Goal: Information Seeking & Learning: Learn about a topic

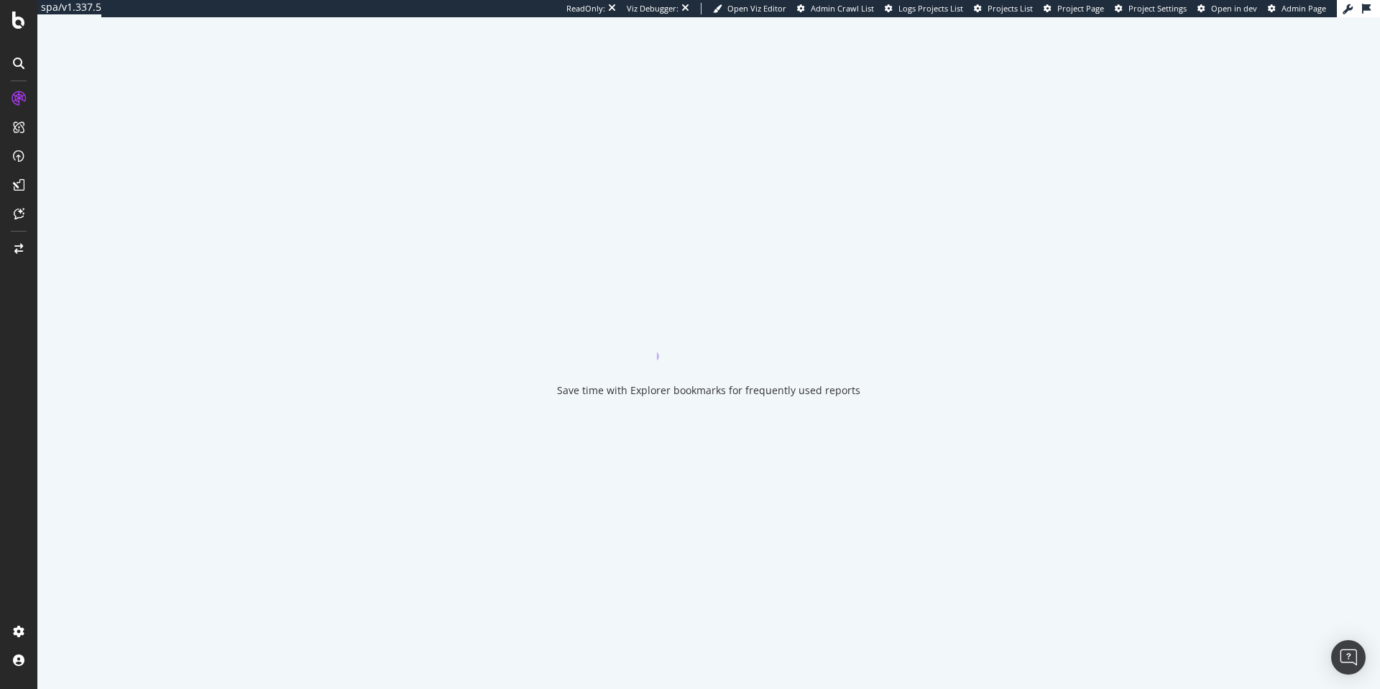
click at [1074, 15] on div "ReadOnly: Viz Debugger: Open Viz Editor Admin Crawl List Logs Projects List Pro…" at bounding box center [952, 8] width 771 height 17
click at [1080, 12] on span "Project Page" at bounding box center [1081, 8] width 47 height 11
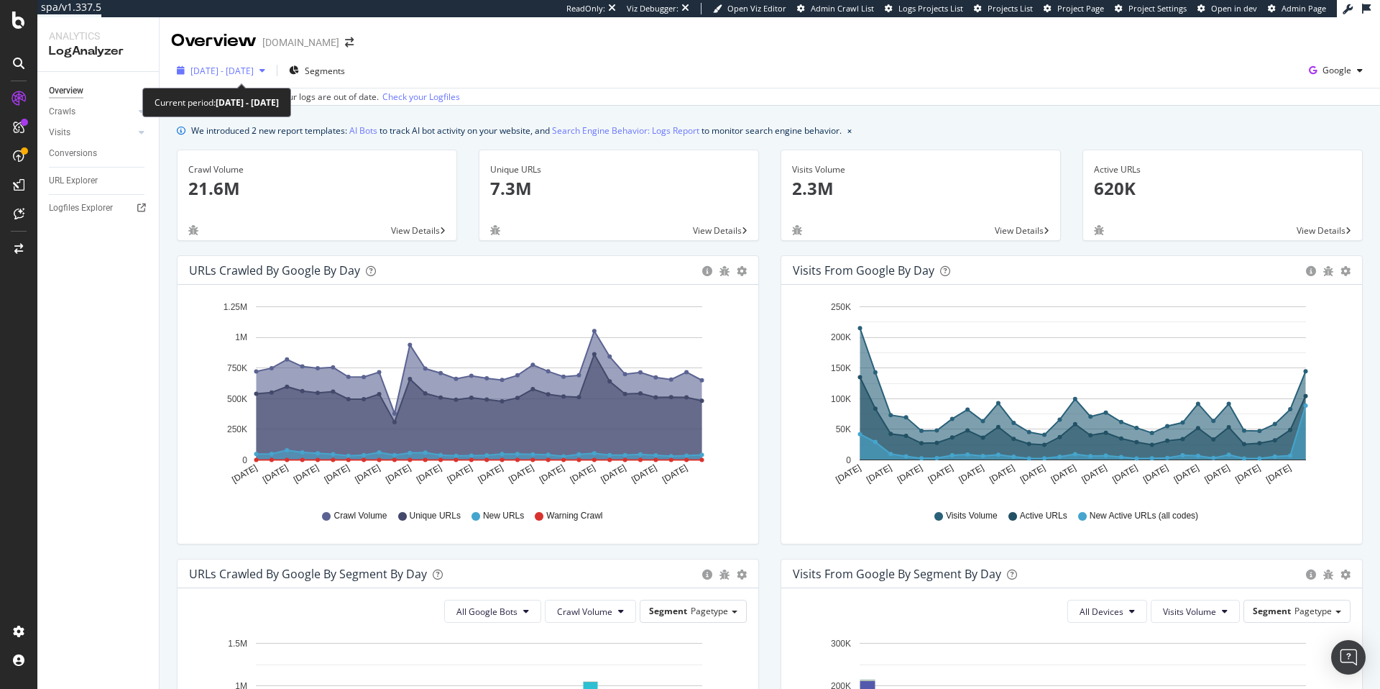
click at [229, 80] on div "2025 Mar. 18th - Apr. 16th" at bounding box center [221, 71] width 100 height 22
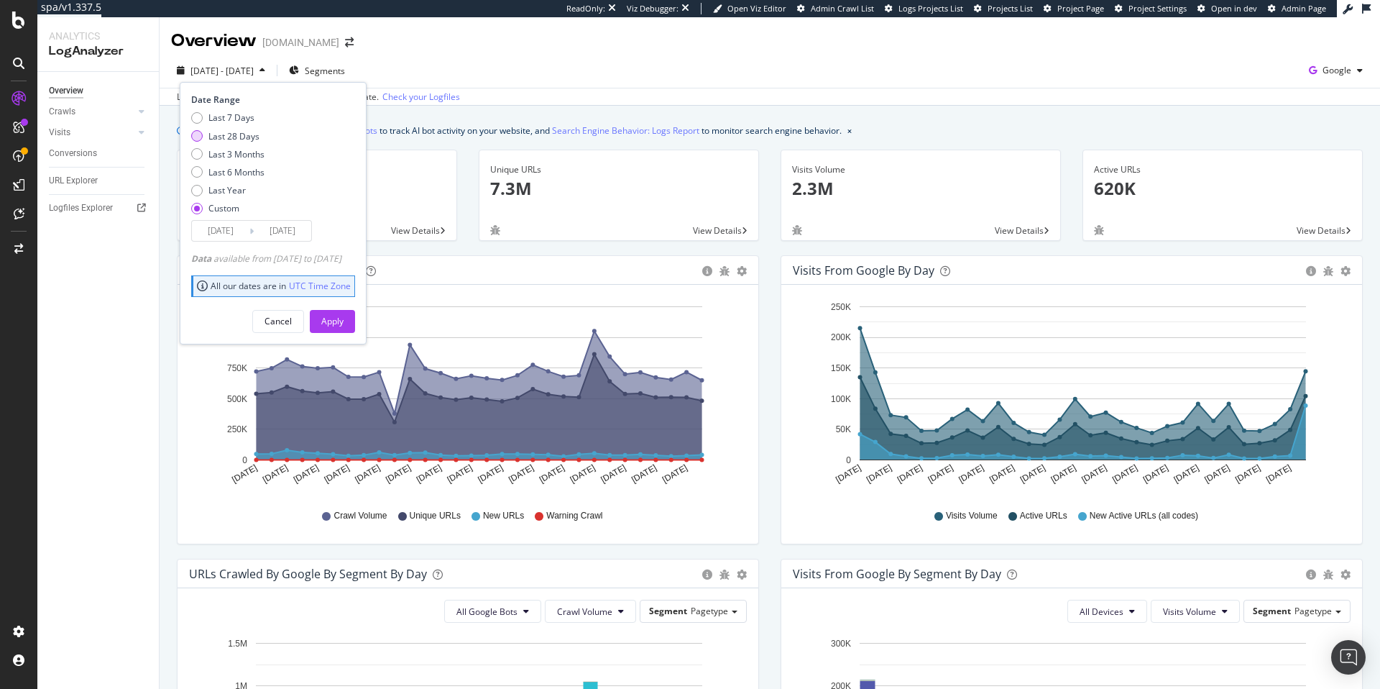
click at [234, 131] on div "Last 28 Days" at bounding box center [233, 136] width 51 height 12
type input "2025/07/29"
type input "2025/08/25"
click at [344, 323] on div "Apply" at bounding box center [332, 321] width 22 height 12
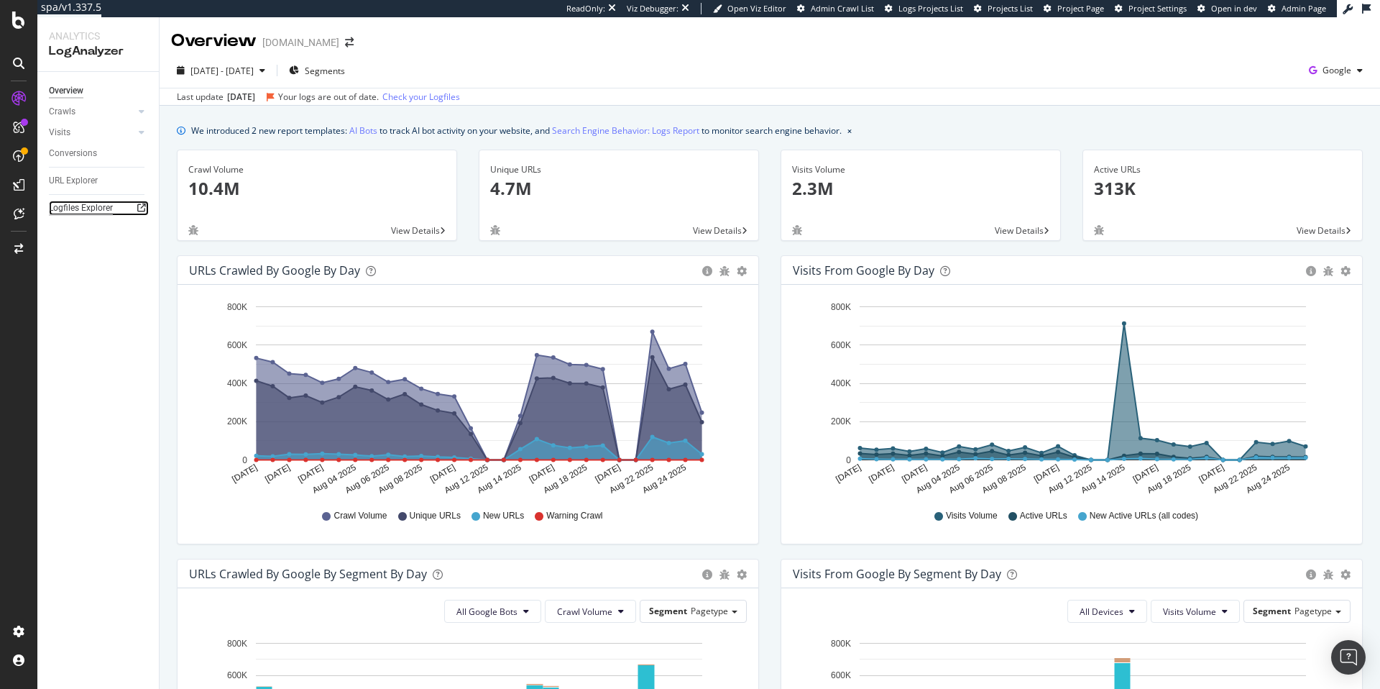
click at [96, 202] on div "Logfiles Explorer" at bounding box center [81, 208] width 64 height 15
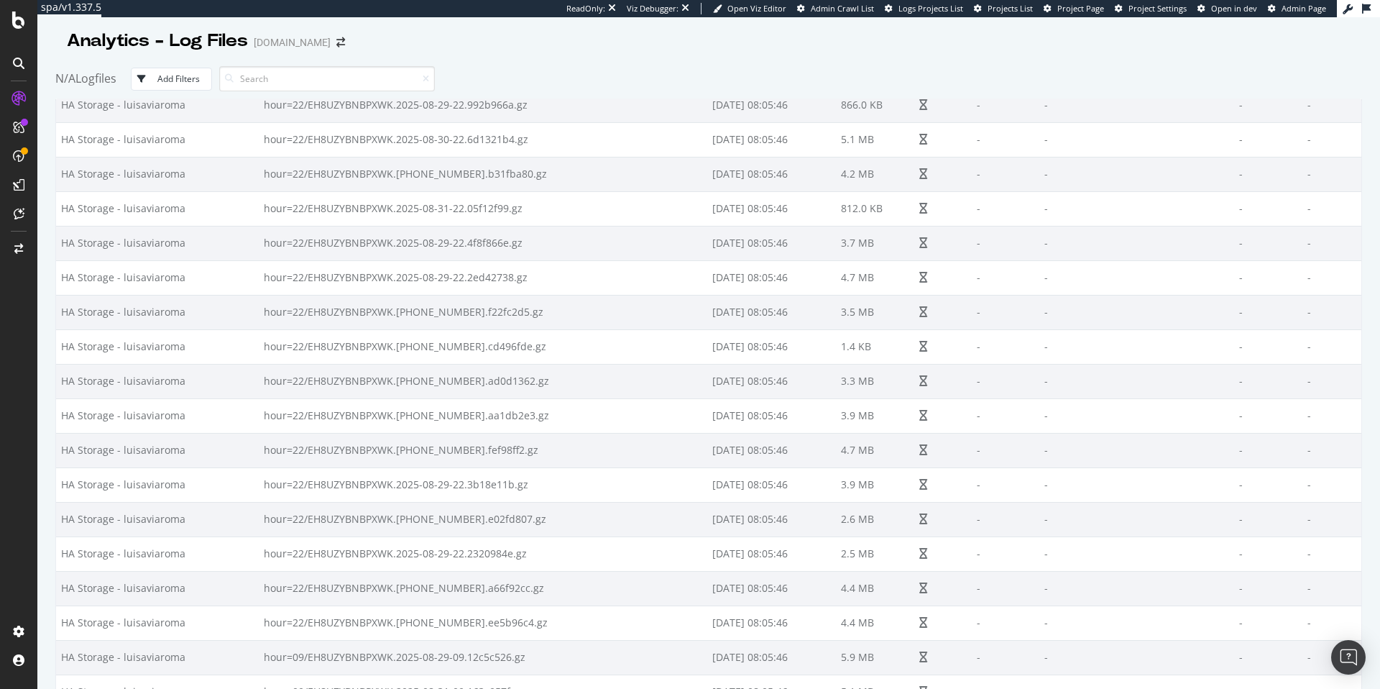
scroll to position [2890, 0]
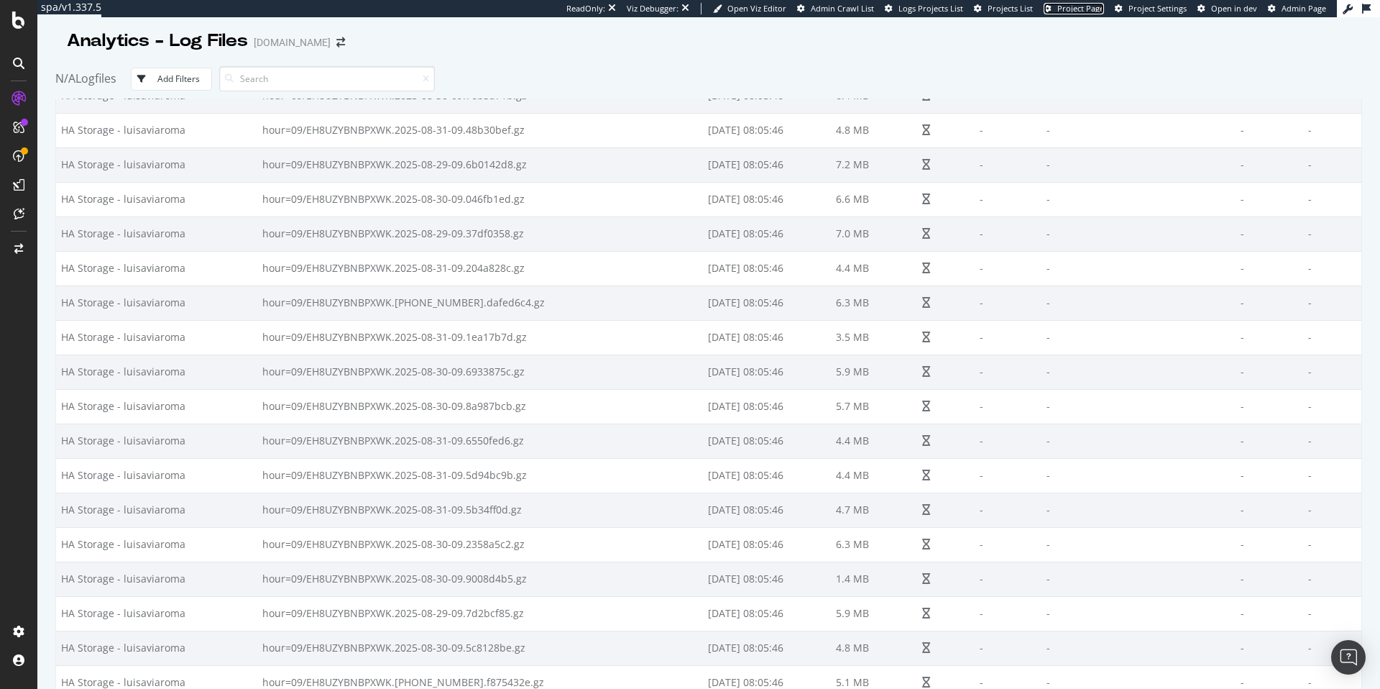
click at [1104, 12] on span "Project Page" at bounding box center [1081, 8] width 47 height 11
click at [1099, 10] on span "Project Page" at bounding box center [1081, 8] width 47 height 11
click at [1096, 12] on span "Project Page" at bounding box center [1081, 8] width 47 height 11
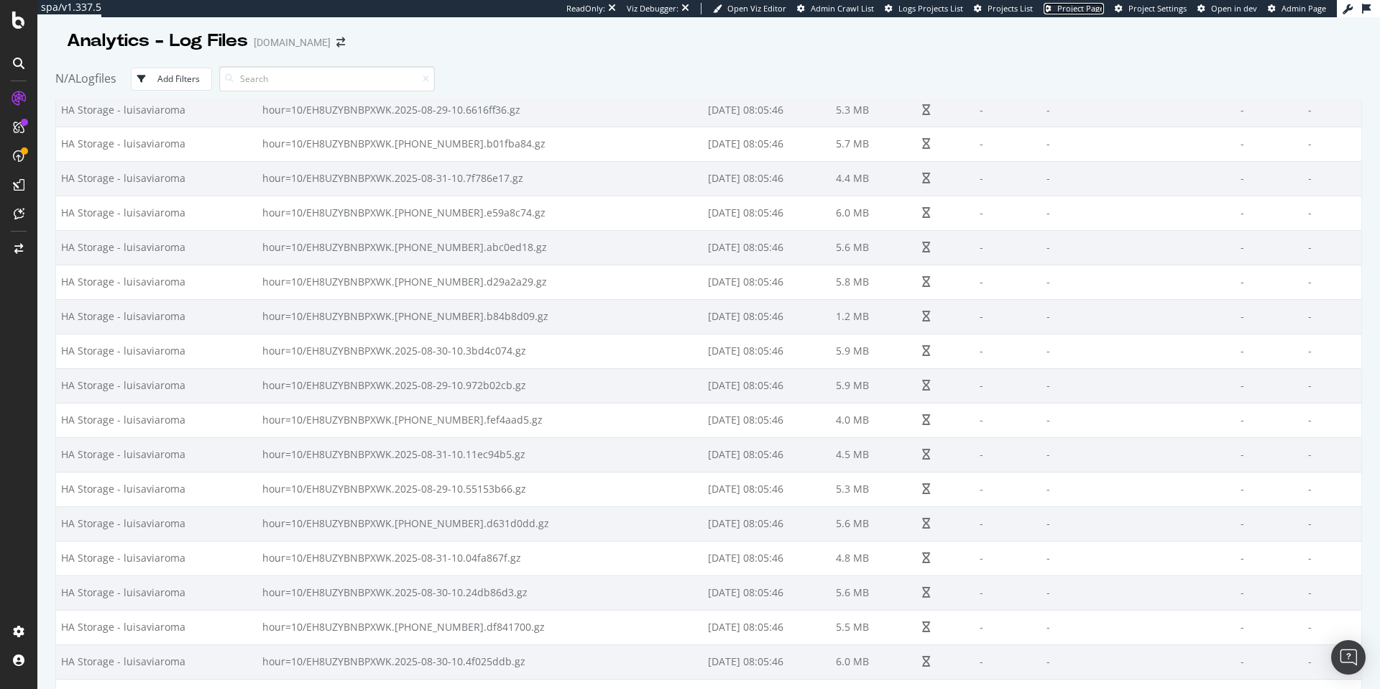
scroll to position [0, 0]
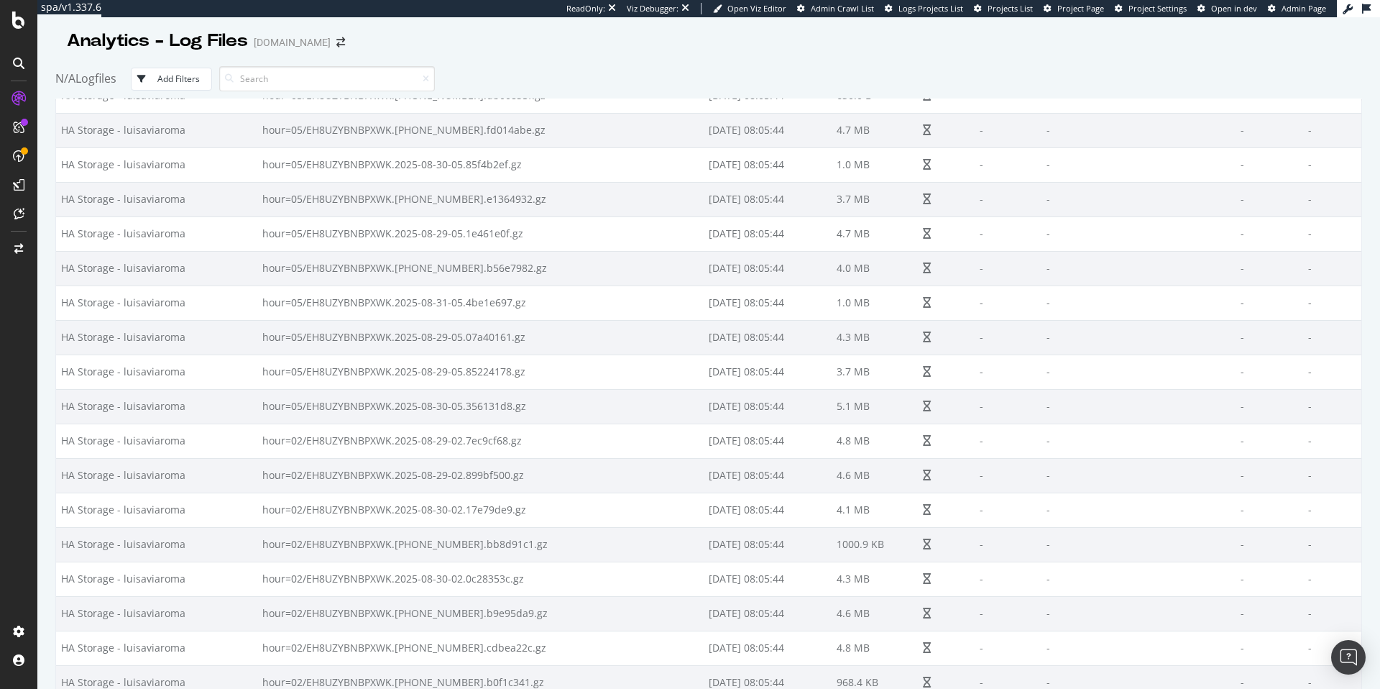
scroll to position [13377, 0]
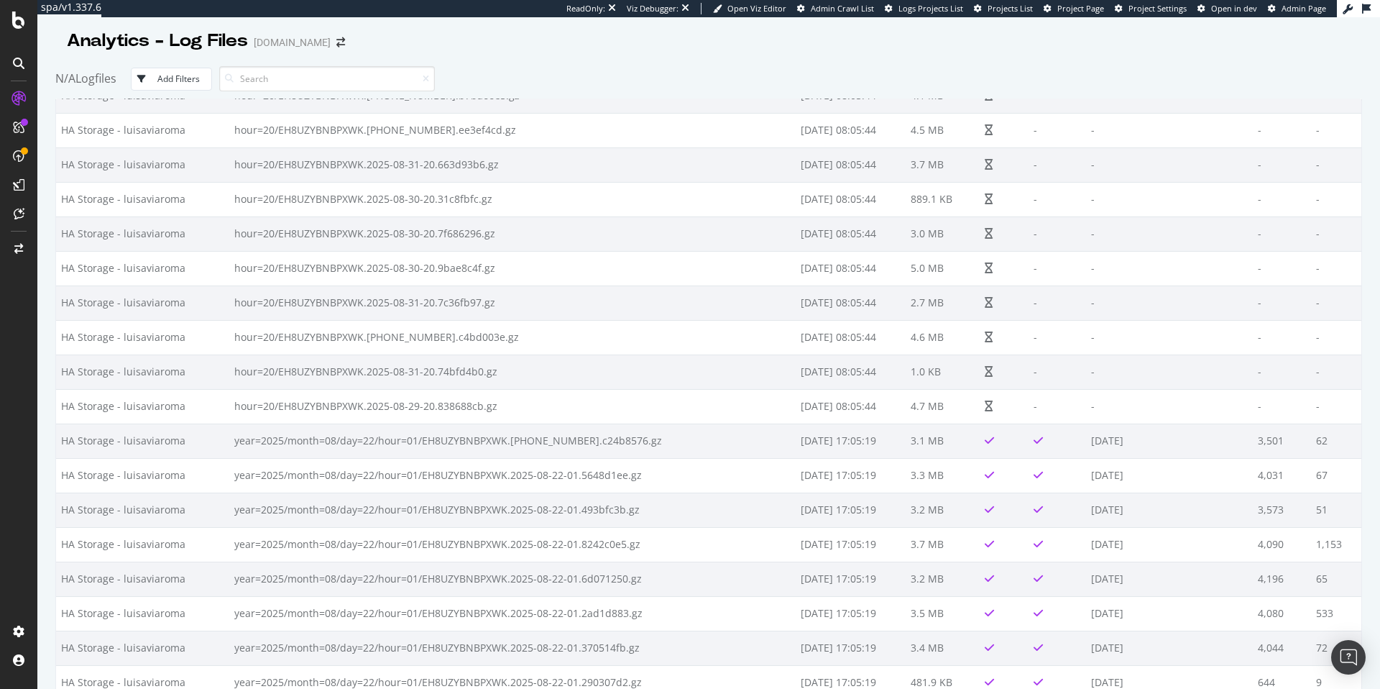
scroll to position [16779, 0]
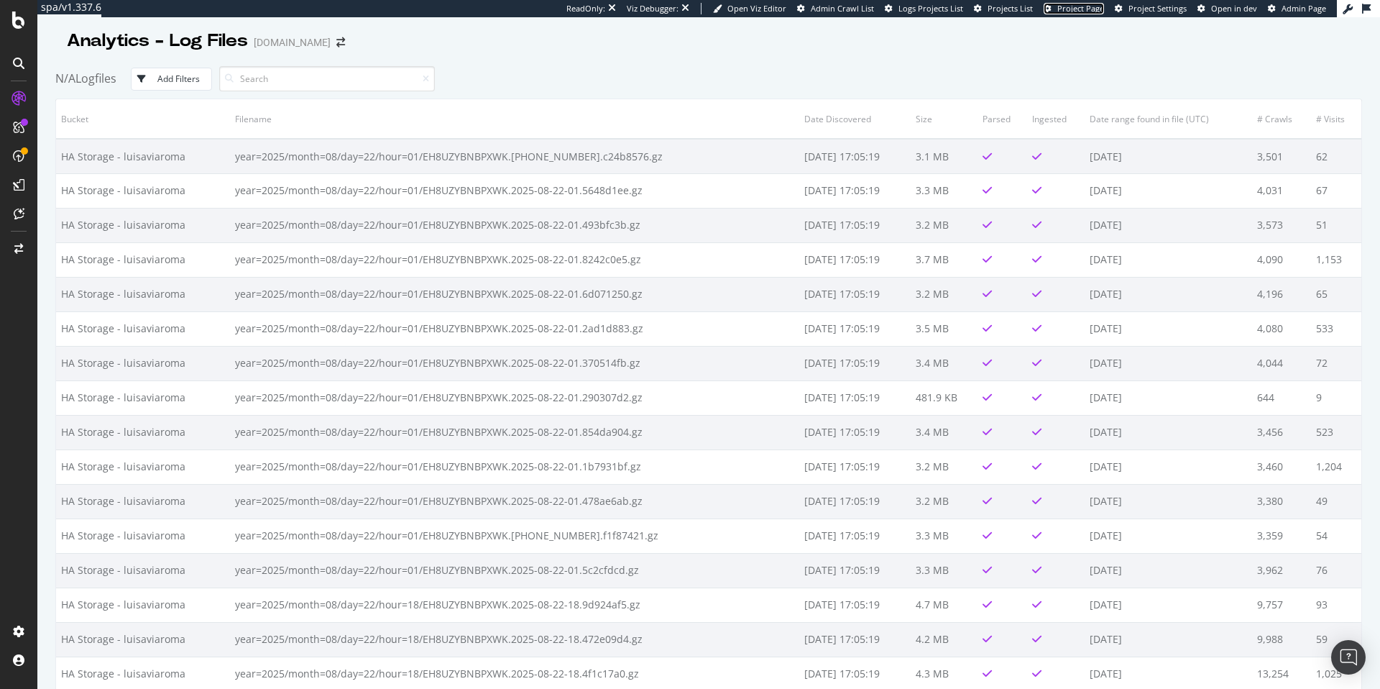
click at [1087, 6] on span "Project Page" at bounding box center [1081, 8] width 47 height 11
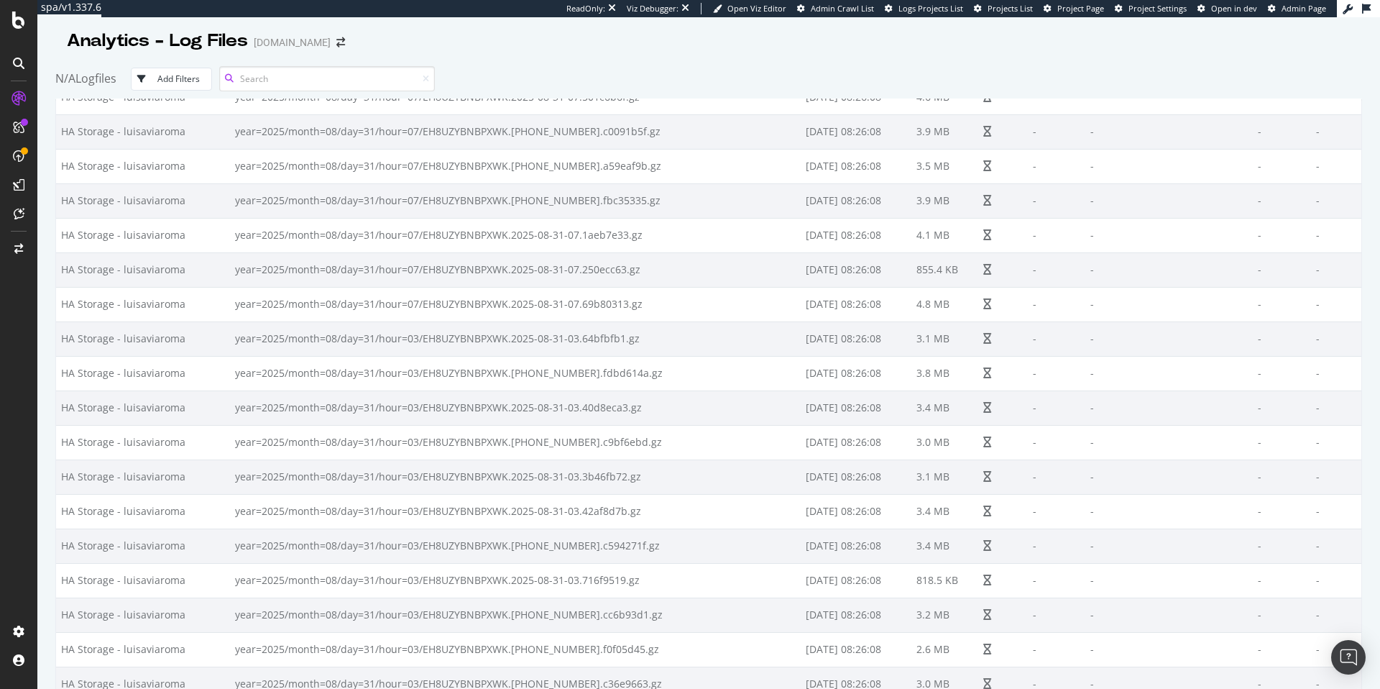
scroll to position [8169, 0]
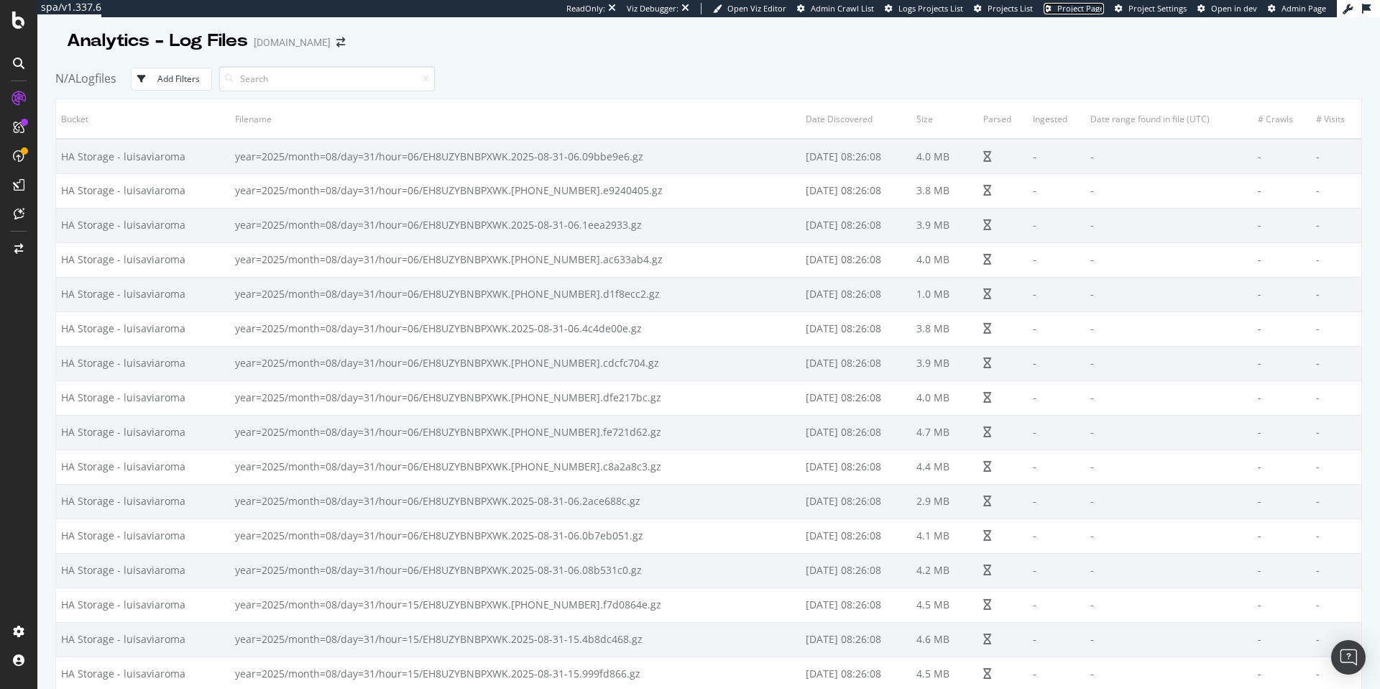
click at [1094, 9] on span "Project Page" at bounding box center [1081, 8] width 47 height 11
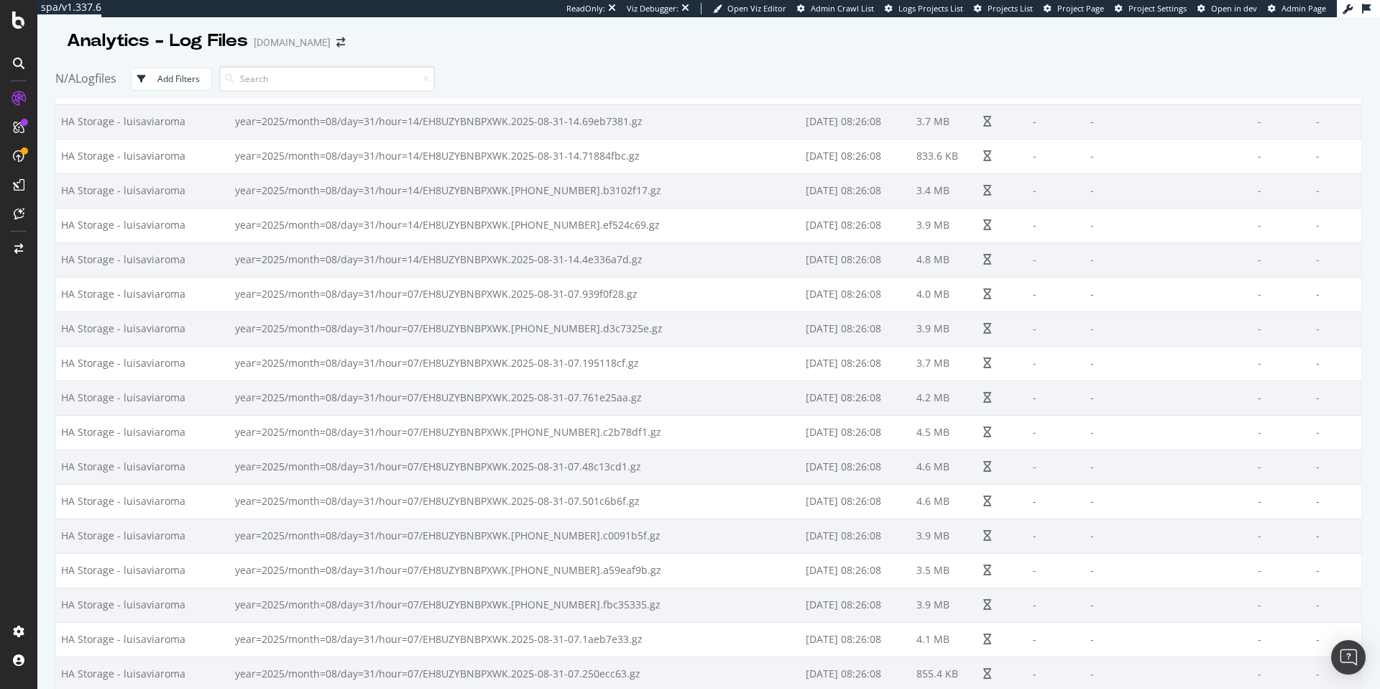
scroll to position [7769, 0]
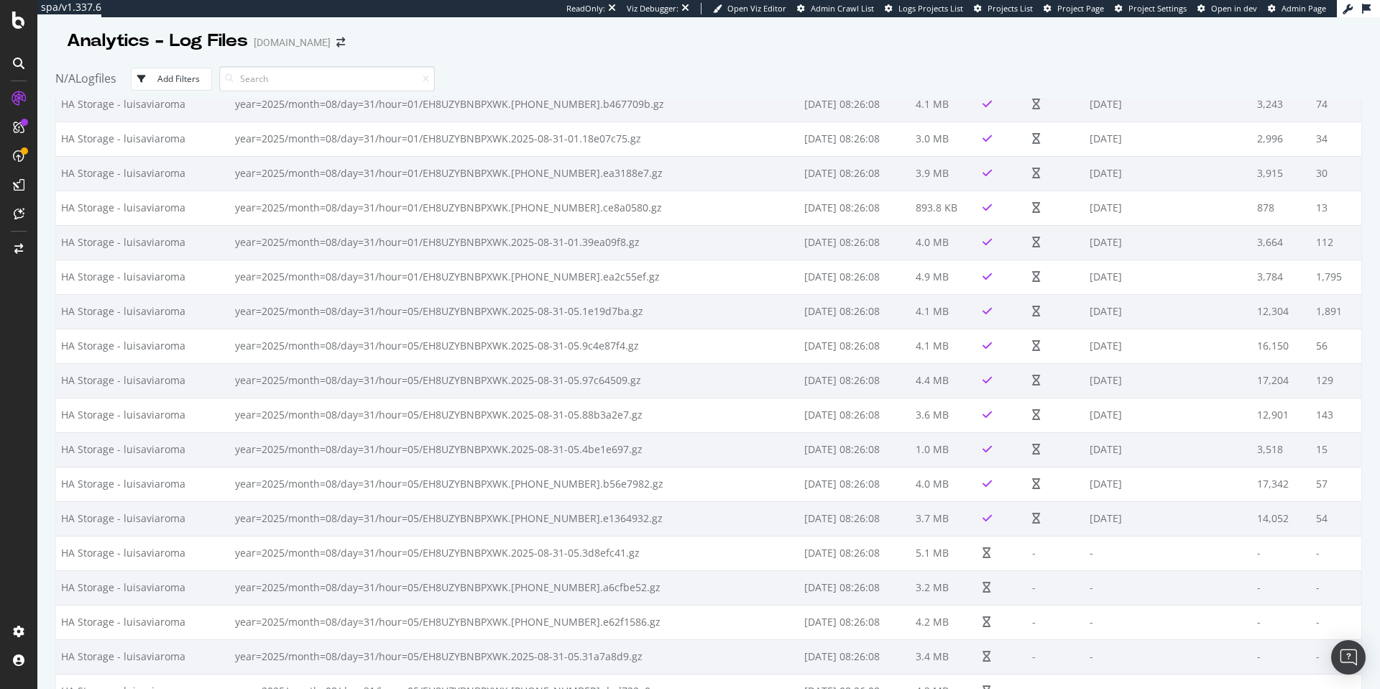
scroll to position [2890, 0]
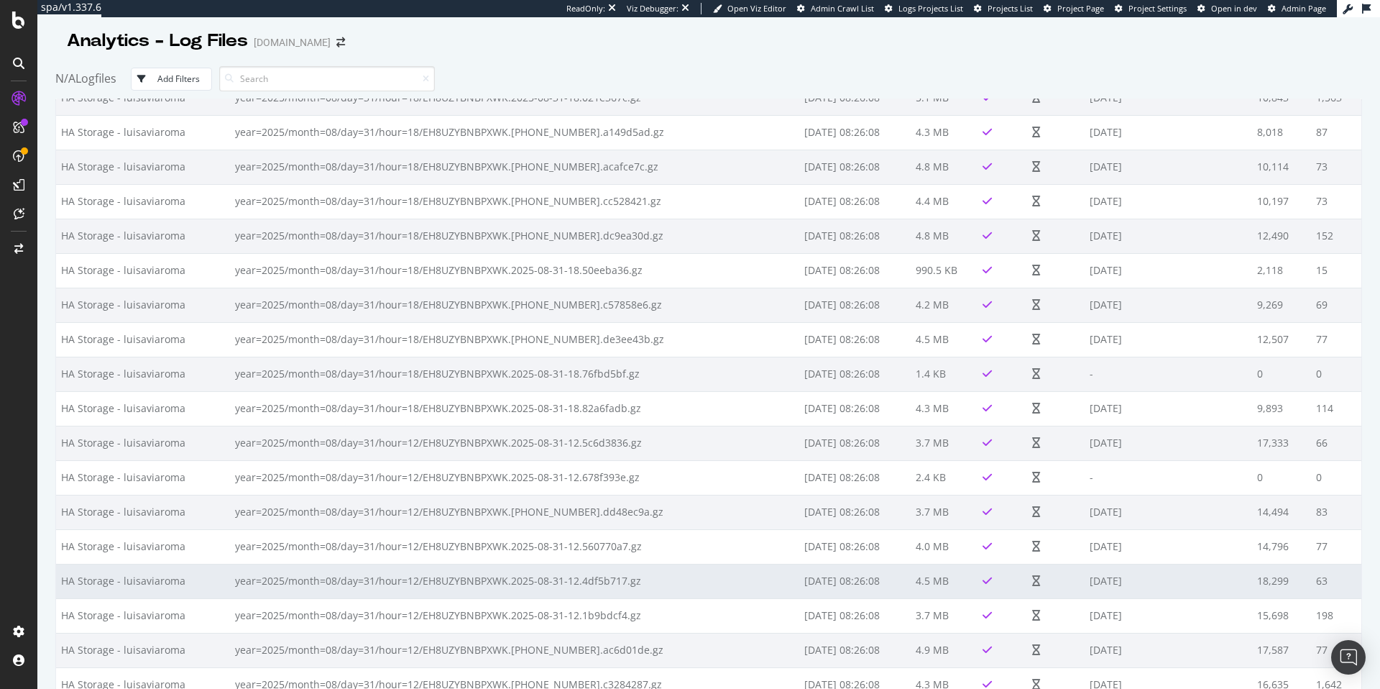
scroll to position [1615, 0]
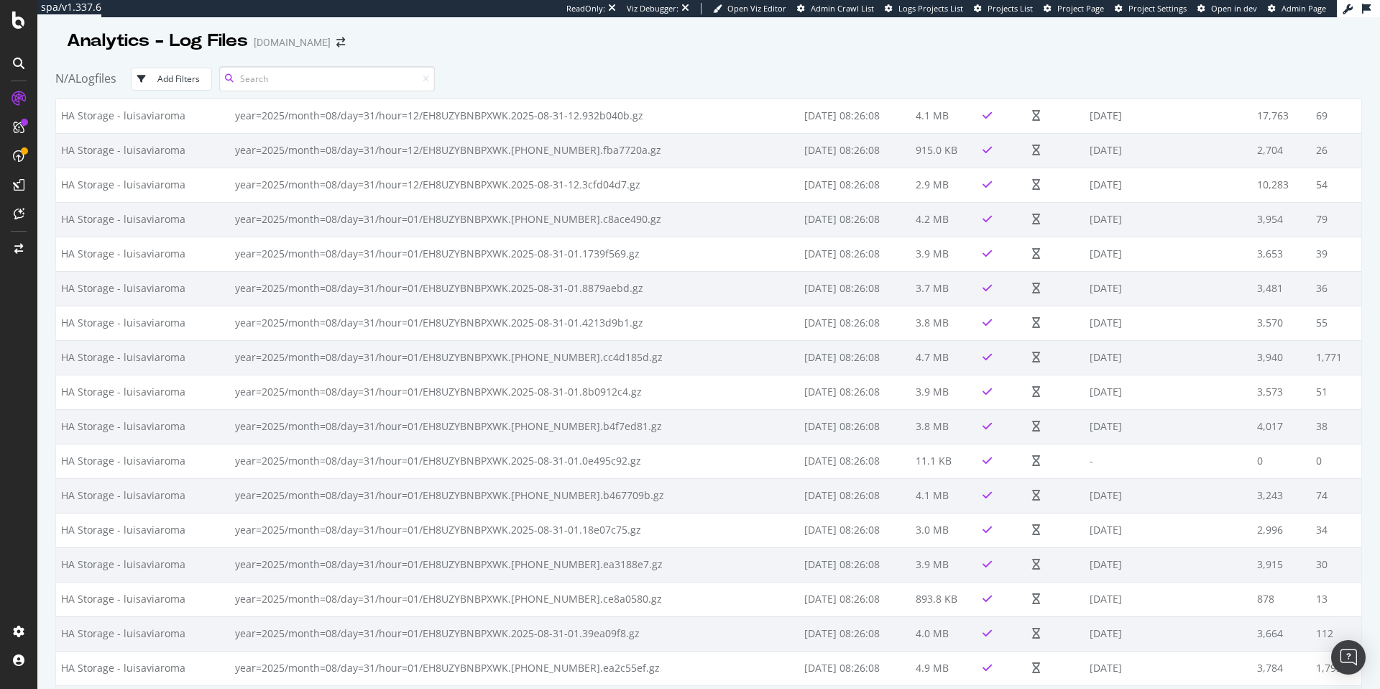
scroll to position [2890, 0]
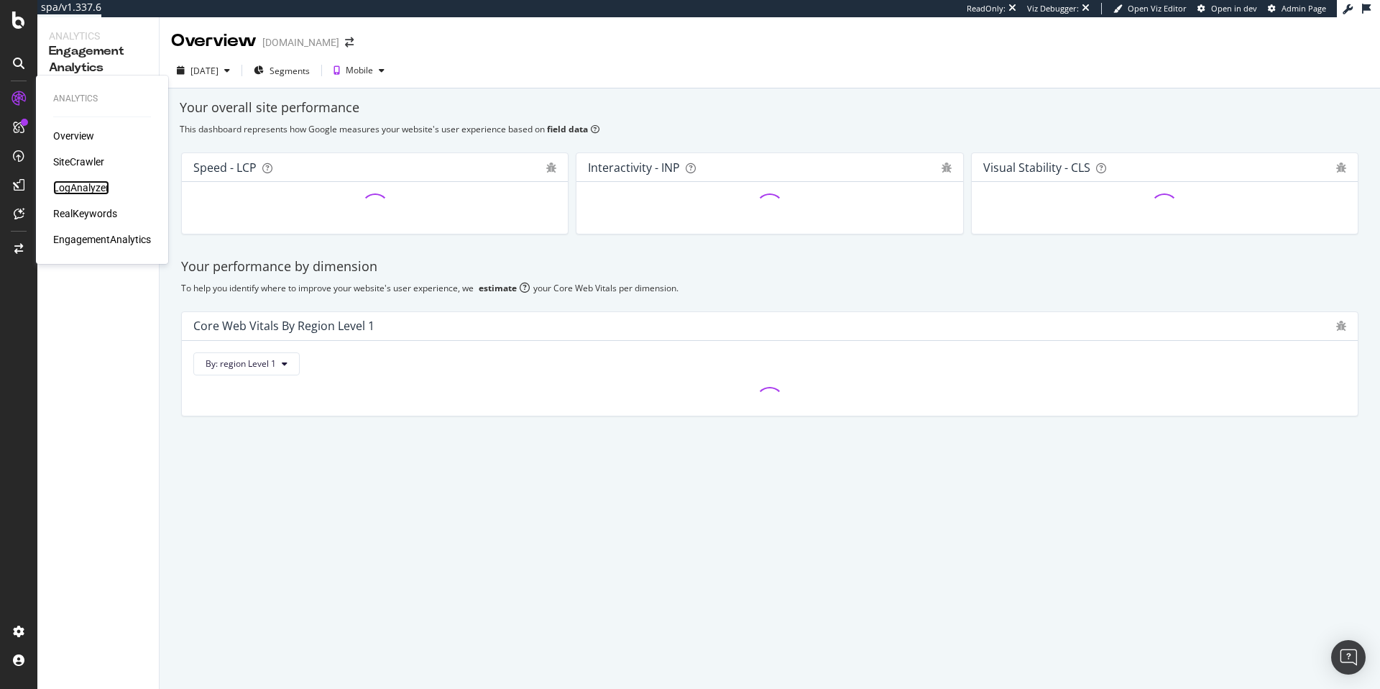
click at [73, 188] on div "LogAnalyzer" at bounding box center [81, 187] width 56 height 14
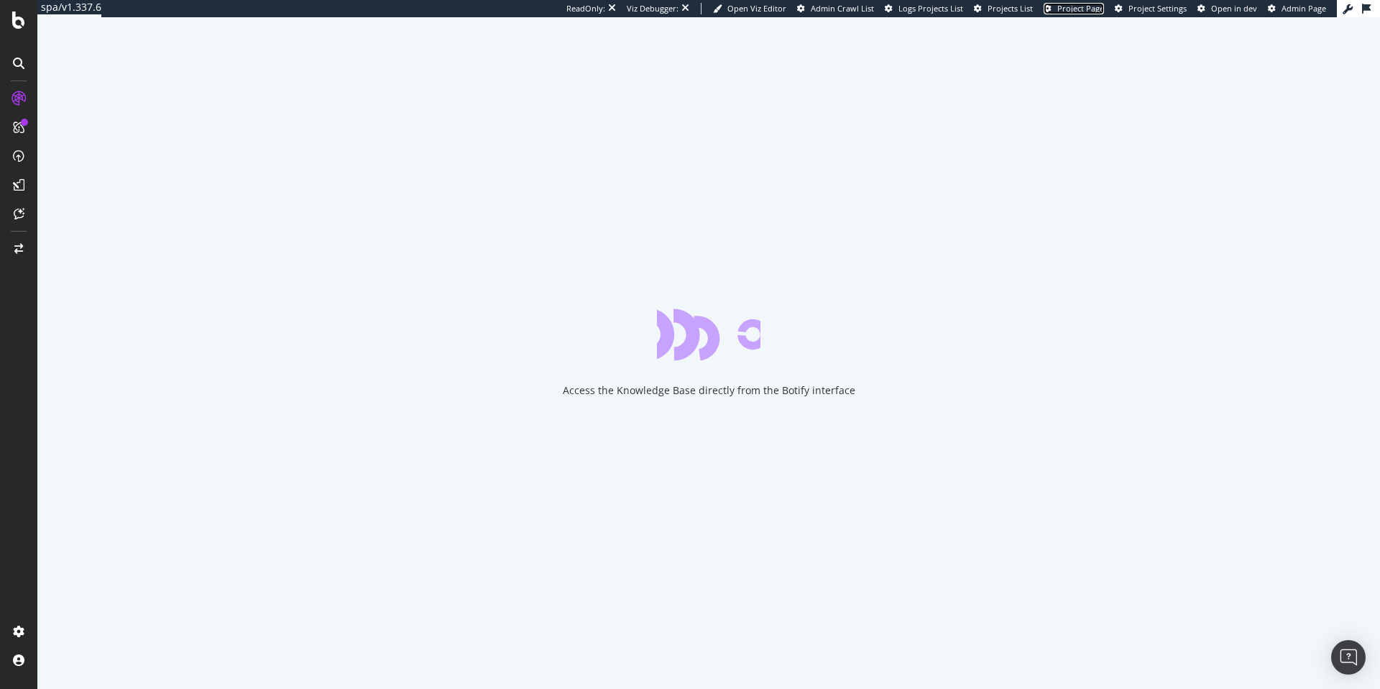
click at [1091, 12] on span "Project Page" at bounding box center [1081, 8] width 47 height 11
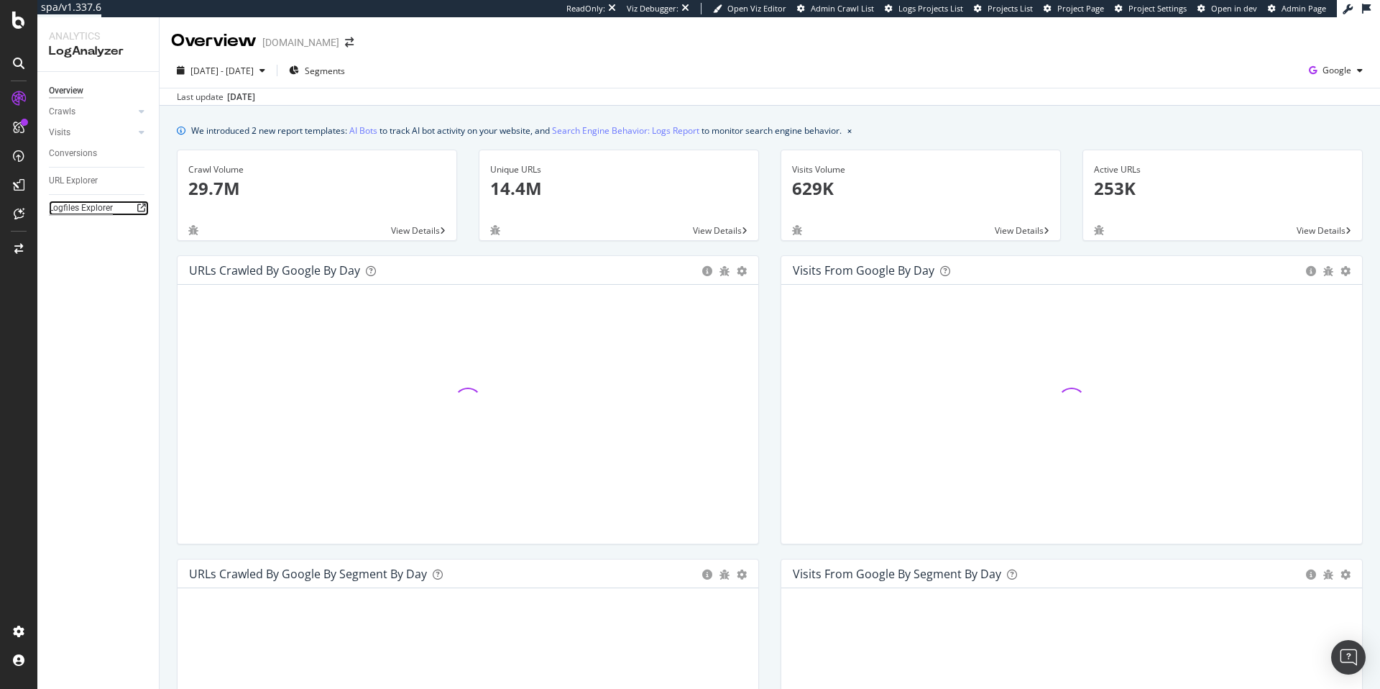
click at [96, 205] on div "Logfiles Explorer" at bounding box center [81, 208] width 64 height 15
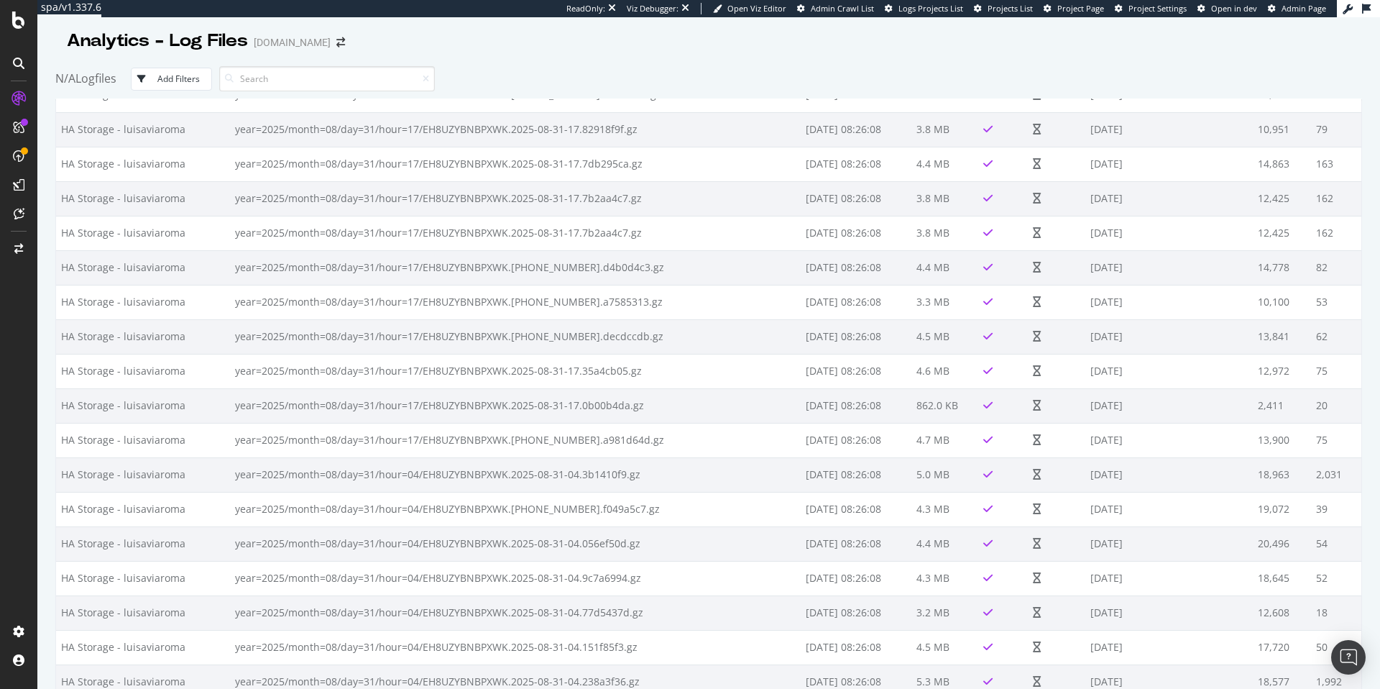
scroll to position [10941, 0]
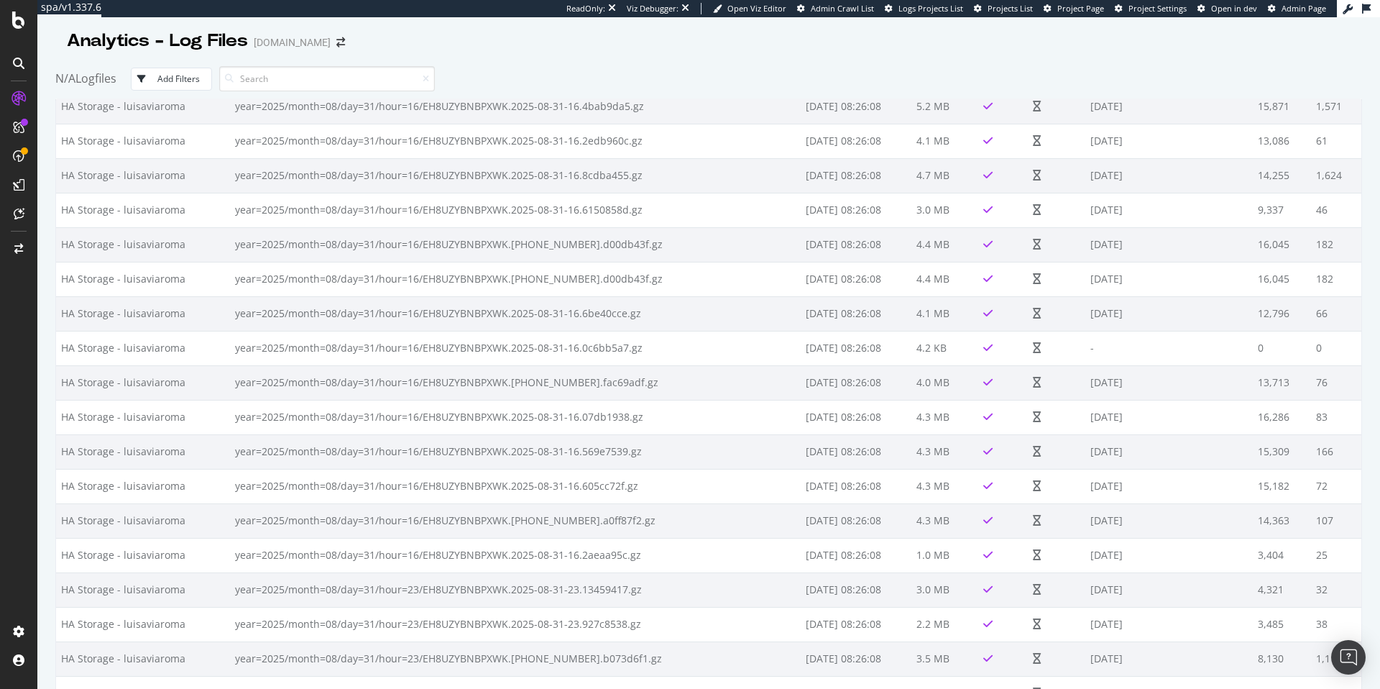
scroll to position [2855, 0]
